Goal: Information Seeking & Learning: Find specific fact

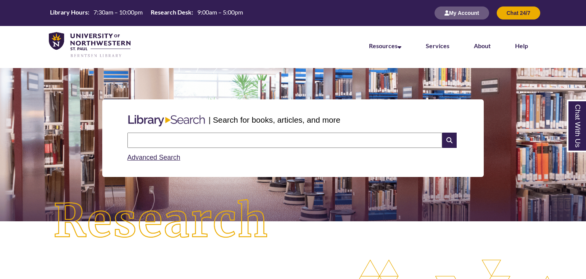
click at [189, 139] on input "text" at bounding box center [285, 139] width 315 height 15
type input "**********"
click at [449, 140] on icon at bounding box center [449, 139] width 15 height 15
type input "**********"
